Goal: Task Accomplishment & Management: Manage account settings

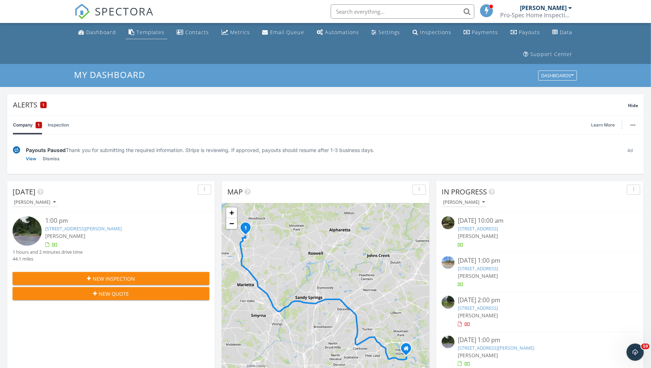
click at [144, 32] on div "Templates" at bounding box center [150, 32] width 28 height 7
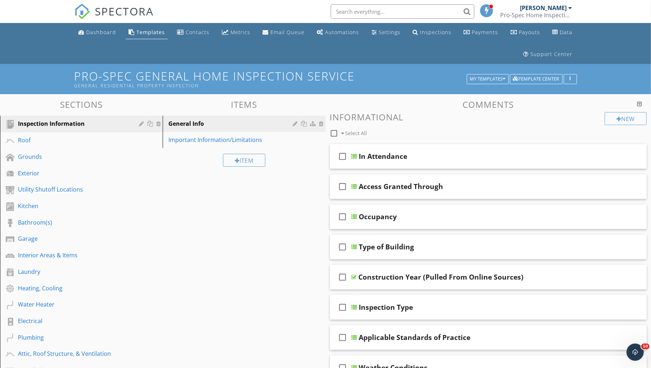
click at [640, 102] on div at bounding box center [639, 104] width 5 height 6
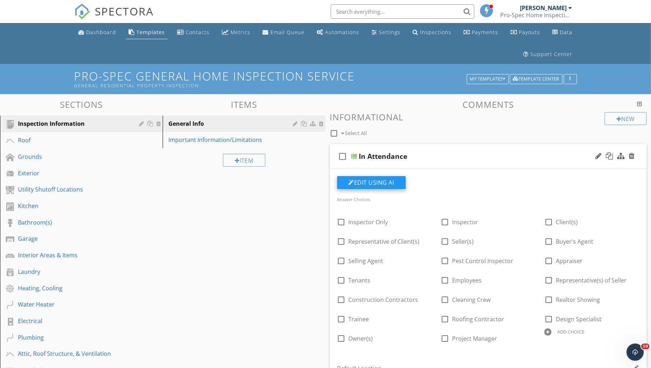
click at [373, 183] on button "Edit Using AI" at bounding box center [371, 182] width 69 height 13
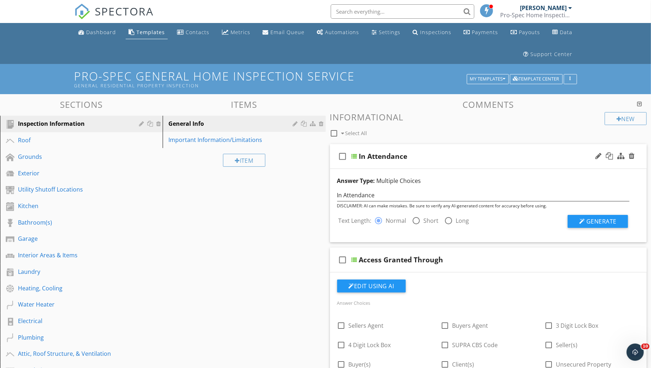
click at [456, 133] on div "check_box_outline_blank Select All" at bounding box center [467, 132] width 275 height 14
click at [344, 156] on icon "check_box_outline_blank" at bounding box center [342, 156] width 11 height 17
click at [344, 156] on icon "check_box" at bounding box center [342, 156] width 11 height 17
click at [344, 156] on icon "check_box_outline_blank" at bounding box center [342, 156] width 11 height 17
click at [344, 156] on icon "check_box" at bounding box center [342, 156] width 11 height 17
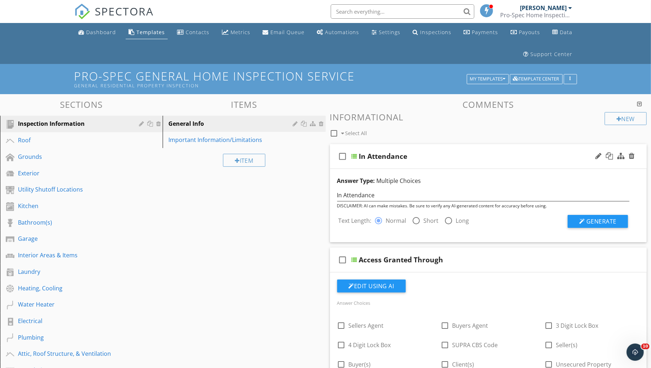
click at [299, 165] on div "Item" at bounding box center [244, 160] width 163 height 24
click at [348, 133] on span "Select All" at bounding box center [356, 133] width 22 height 7
click at [338, 133] on div at bounding box center [334, 133] width 12 height 12
checkbox input "false"
click at [573, 78] on div "button" at bounding box center [570, 78] width 7 height 5
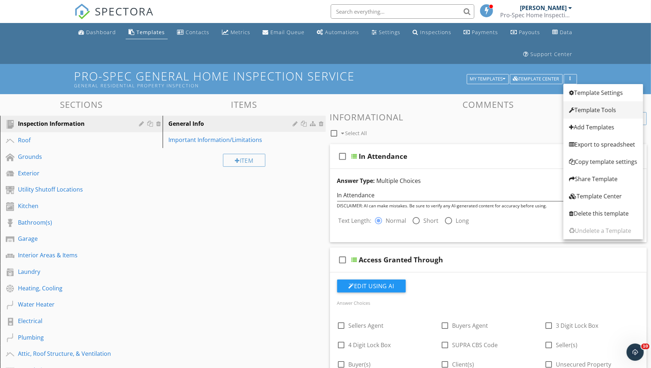
click at [582, 108] on div "Template Tools" at bounding box center [603, 110] width 68 height 9
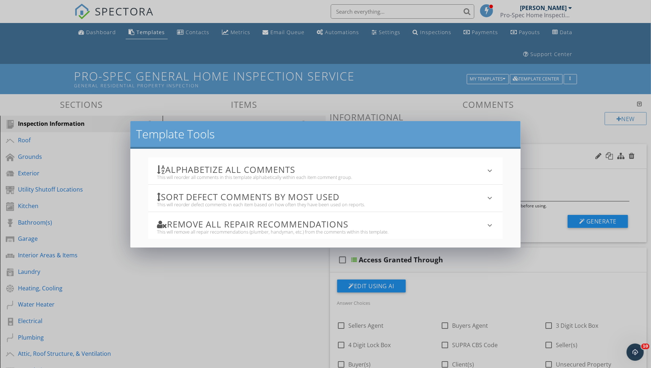
click at [311, 171] on h3 "Alphabetize All Comments" at bounding box center [321, 169] width 329 height 10
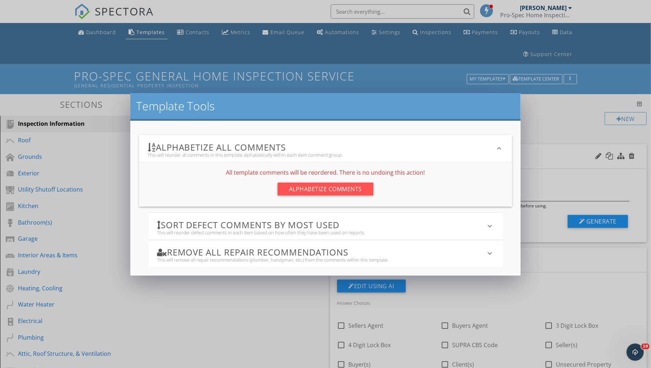
click at [477, 148] on h3 "Alphabetize All Comments" at bounding box center [322, 147] width 348 height 10
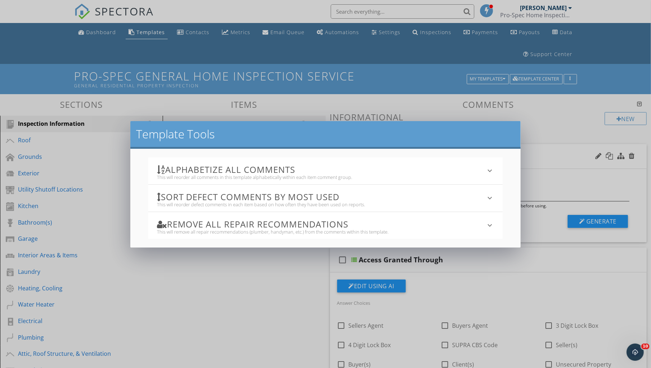
click at [445, 198] on h3 "Sort defect comments by most used" at bounding box center [321, 197] width 329 height 10
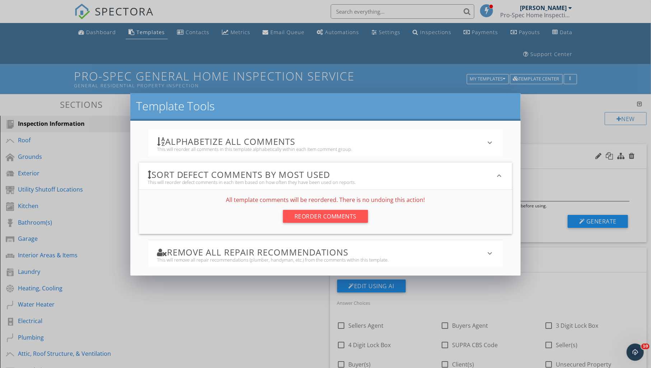
click at [494, 177] on h3 "Sort defect comments by most used" at bounding box center [322, 174] width 348 height 10
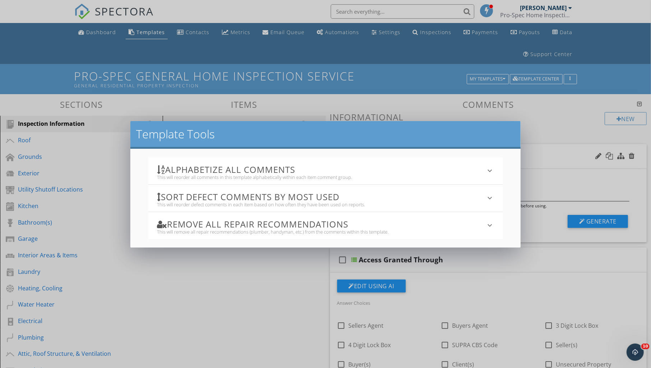
click at [553, 130] on div "Template Tools Alphabetize All Comments This will reorder all comments in this …" at bounding box center [325, 184] width 651 height 368
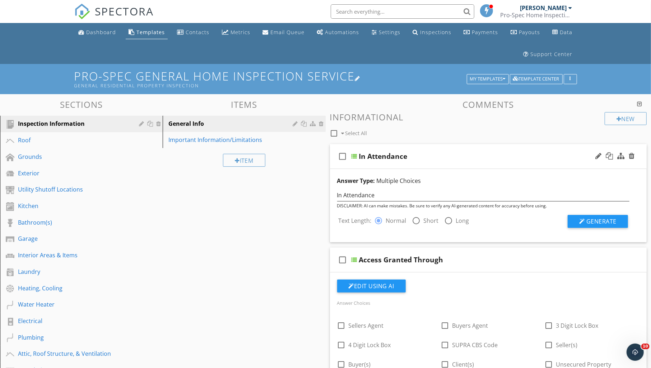
click at [190, 85] on div "General Residential Property Inspection" at bounding box center [271, 86] width 395 height 6
type input "Pro-Spec General Home Inspection Service"
type input "General Residential Property Inspection"
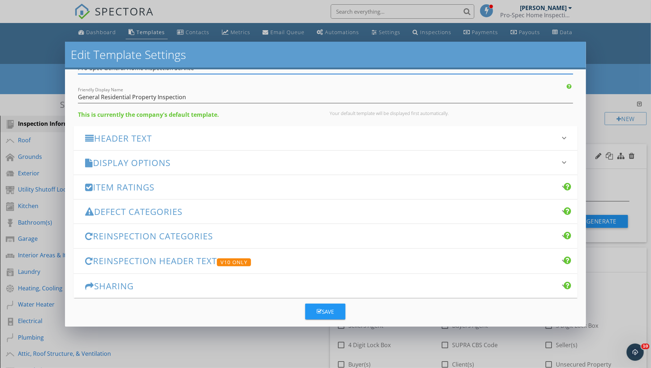
scroll to position [39, 0]
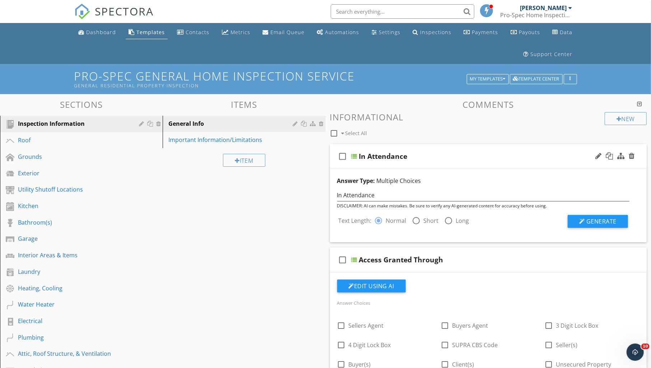
click at [597, 93] on div "Edit Template Settings Changes to these settings only affect future reports. Na…" at bounding box center [325, 184] width 651 height 368
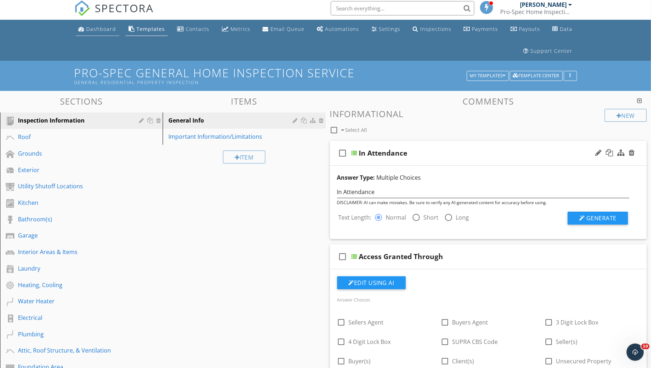
click at [106, 31] on div "Dashboard" at bounding box center [102, 28] width 30 height 7
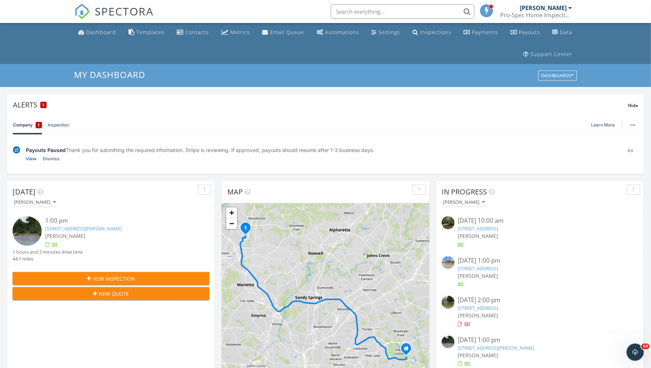
click at [550, 8] on div "[PERSON_NAME]" at bounding box center [543, 7] width 47 height 7
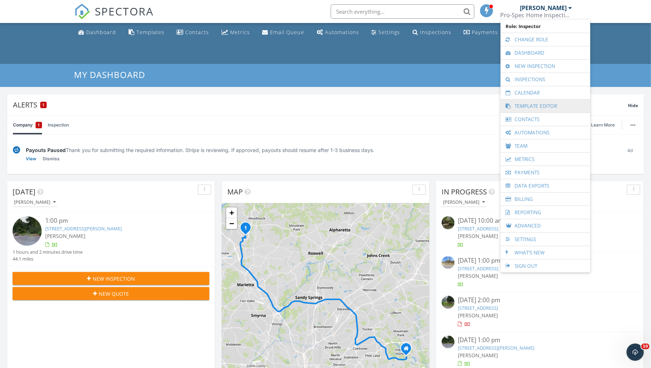
click at [526, 106] on link "Template Editor" at bounding box center [545, 105] width 83 height 13
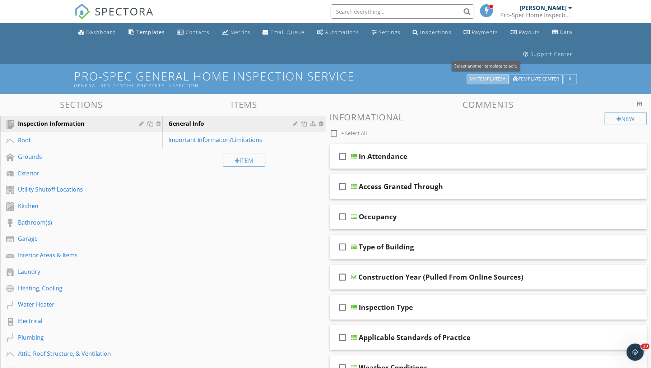
click at [482, 76] on div "My Templates" at bounding box center [488, 78] width 36 height 5
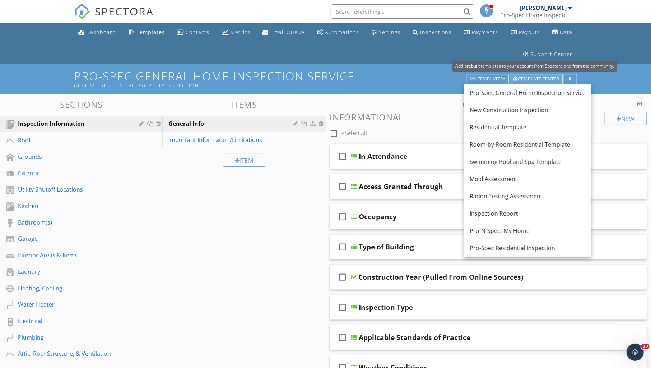
click at [522, 76] on div "Template Center" at bounding box center [536, 78] width 46 height 5
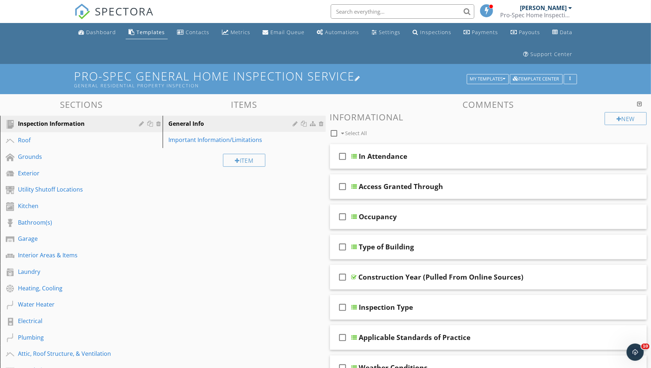
click at [351, 79] on h1 "Pro-Spec General Home Inspection Service General Residential Property Inspection" at bounding box center [325, 79] width 503 height 18
type input "Pro-Spec General Home Inspection Service"
type input "General Residential Property Inspection"
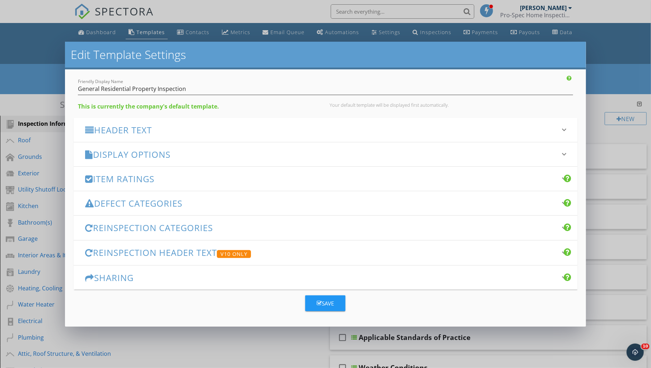
scroll to position [45, 0]
click at [324, 306] on div "Save" at bounding box center [325, 303] width 17 height 8
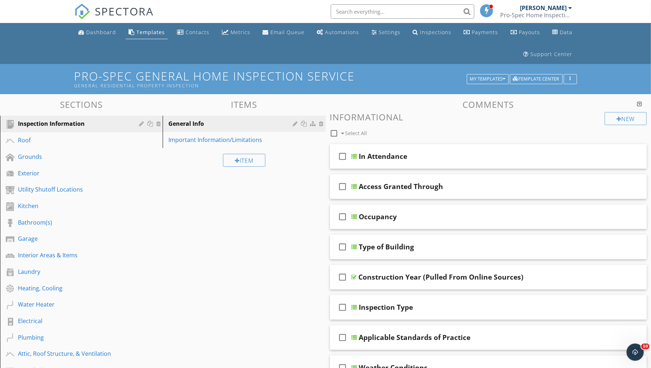
click at [640, 102] on div at bounding box center [639, 104] width 5 height 6
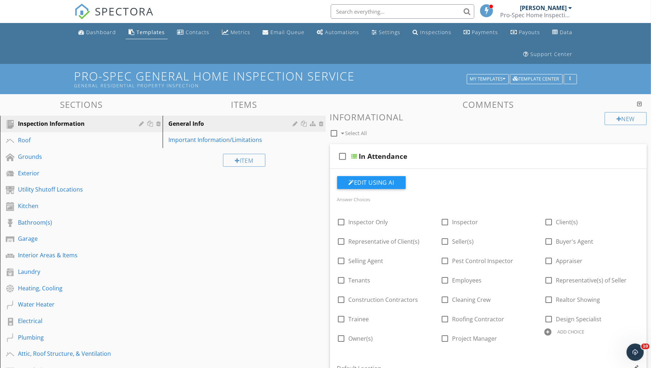
click at [640, 102] on div at bounding box center [639, 104] width 5 height 6
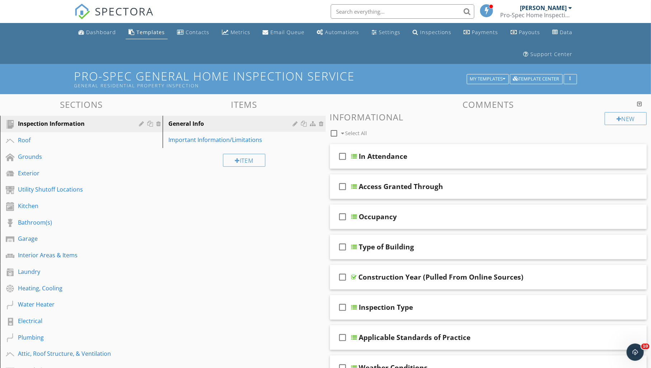
click at [640, 102] on div at bounding box center [639, 104] width 5 height 6
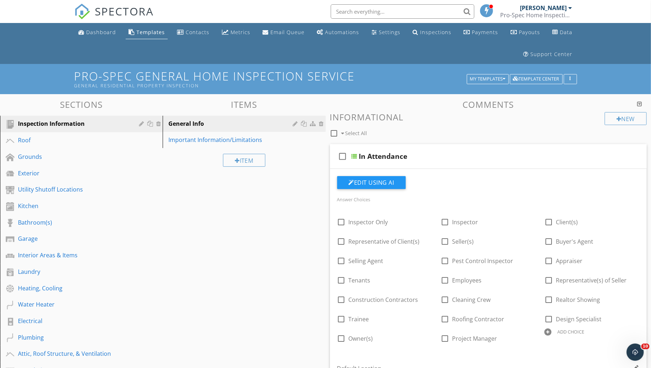
click at [640, 102] on div at bounding box center [639, 104] width 5 height 6
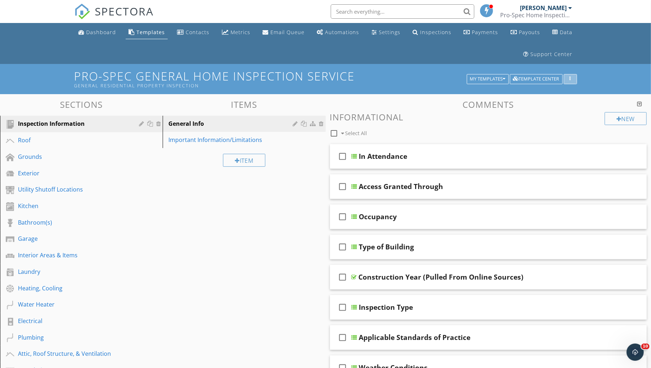
click at [572, 80] on div "button" at bounding box center [570, 78] width 7 height 5
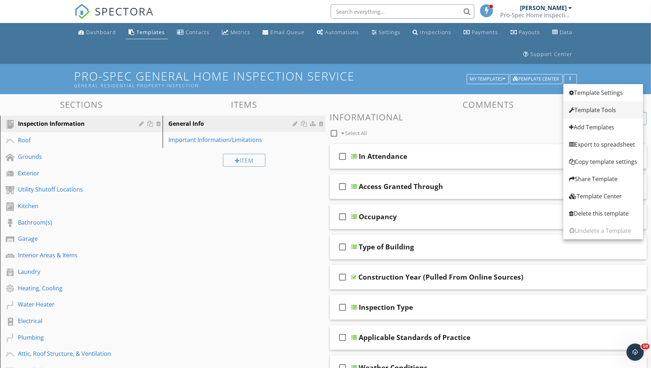
click at [589, 109] on div "Template Tools" at bounding box center [603, 110] width 68 height 9
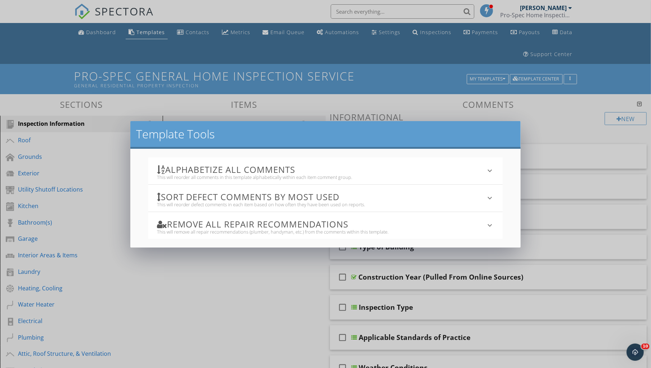
click at [475, 124] on div "Template Tools" at bounding box center [325, 135] width 391 height 28
drag, startPoint x: 516, startPoint y: 122, endPoint x: 547, endPoint y: 119, distance: 31.0
click at [516, 122] on div "Template Tools" at bounding box center [325, 135] width 391 height 28
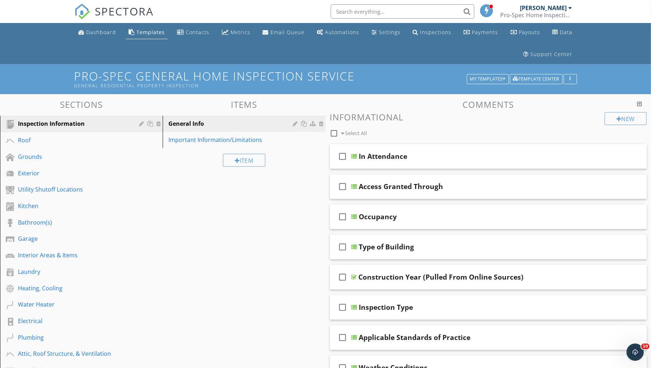
click at [592, 118] on div at bounding box center [325, 184] width 651 height 368
click at [500, 104] on h3 "Comments" at bounding box center [488, 104] width 317 height 10
click at [542, 55] on div "Support Center" at bounding box center [552, 54] width 42 height 7
